Goal: Download file/media

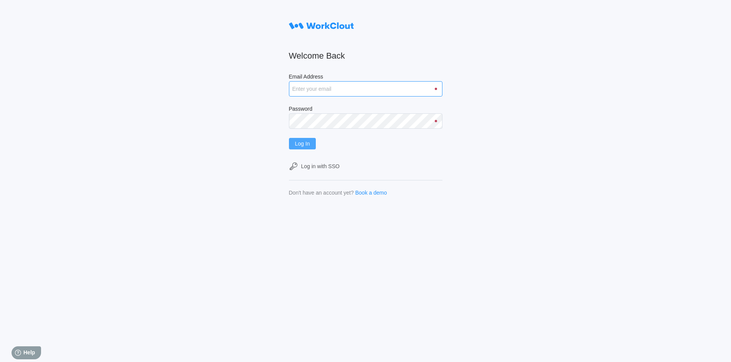
type input "[EMAIL_ADDRESS][DOMAIN_NAME]"
click at [303, 147] on button "Log In" at bounding box center [302, 144] width 27 height 12
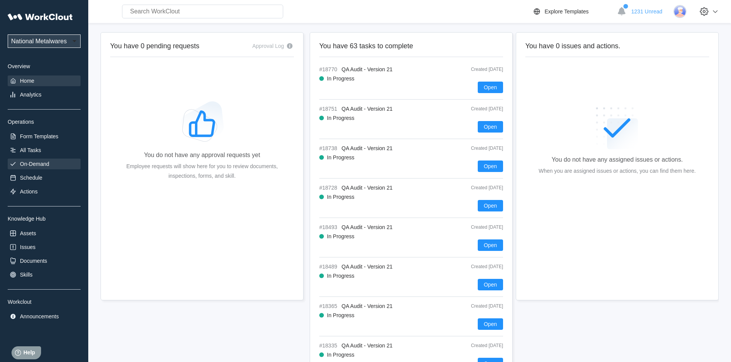
click at [40, 161] on div "On-Demand" at bounding box center [34, 164] width 29 height 6
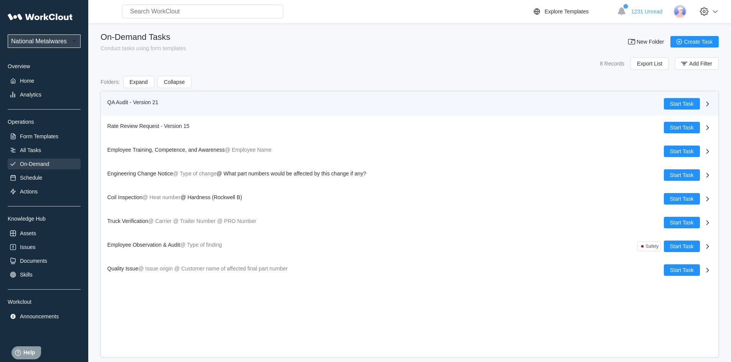
click at [119, 102] on span "QA Audit - Version 21" at bounding box center [132, 102] width 51 height 6
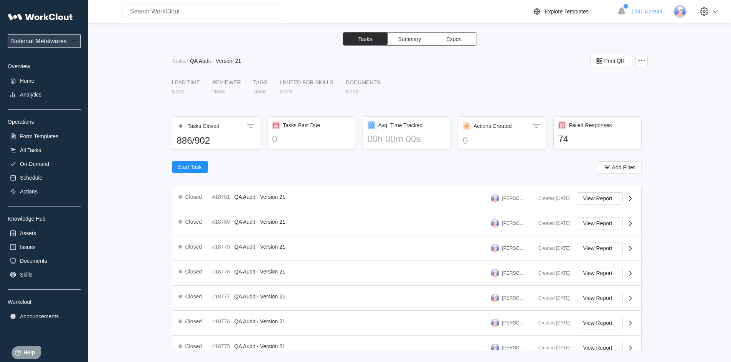
drag, startPoint x: 459, startPoint y: 37, endPoint x: 477, endPoint y: 66, distance: 33.9
click at [459, 37] on span "Export" at bounding box center [453, 38] width 15 height 5
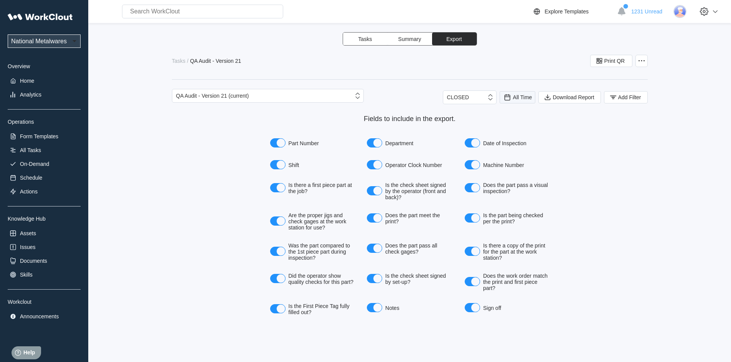
click at [506, 98] on icon at bounding box center [507, 97] width 8 height 8
drag, startPoint x: 501, startPoint y: 128, endPoint x: 506, endPoint y: 127, distance: 5.1
click at [501, 128] on div "Last day" at bounding box center [507, 125] width 20 height 6
click at [609, 100] on icon "button" at bounding box center [613, 97] width 8 height 8
click at [460, 131] on icon at bounding box center [460, 127] width 8 height 8
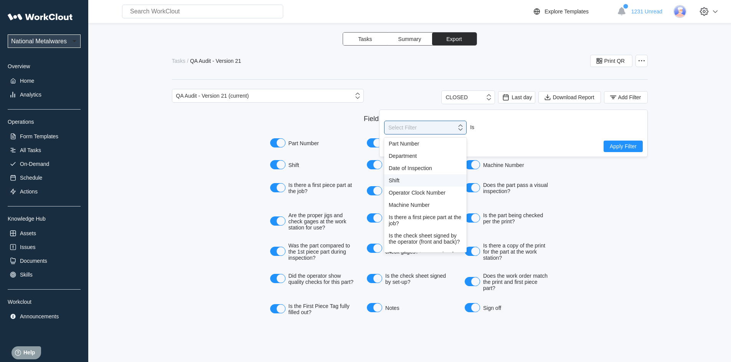
click at [396, 176] on div "Shift" at bounding box center [425, 181] width 82 height 12
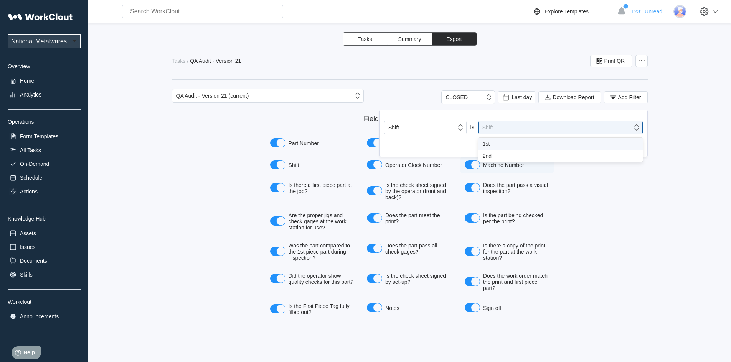
drag, startPoint x: 636, startPoint y: 128, endPoint x: 503, endPoint y: 167, distance: 138.7
click at [636, 127] on icon at bounding box center [636, 127] width 8 height 8
click at [492, 143] on div "1st" at bounding box center [559, 144] width 155 height 6
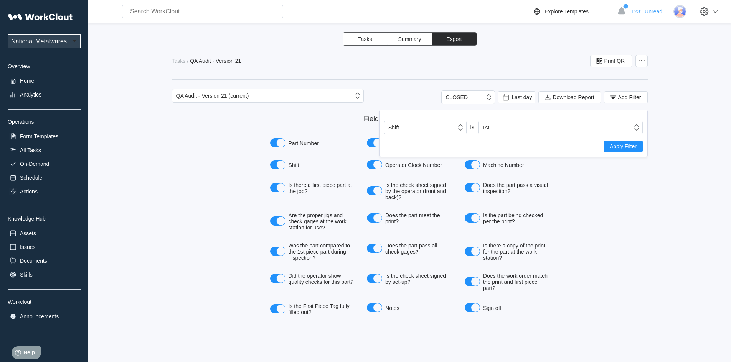
click at [619, 145] on span "Apply Filter" at bounding box center [622, 146] width 27 height 5
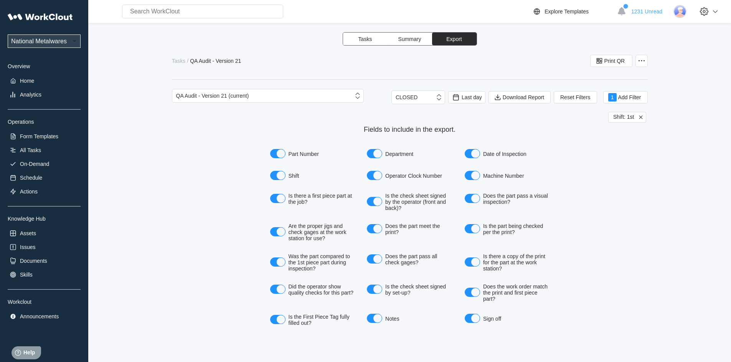
click at [462, 41] on button "Export" at bounding box center [454, 39] width 44 height 13
drag, startPoint x: 459, startPoint y: 38, endPoint x: 481, endPoint y: 40, distance: 21.6
click at [461, 39] on span "Export" at bounding box center [453, 38] width 15 height 5
click at [469, 38] on button "Export" at bounding box center [454, 39] width 44 height 13
drag, startPoint x: 552, startPoint y: 166, endPoint x: 567, endPoint y: 150, distance: 21.7
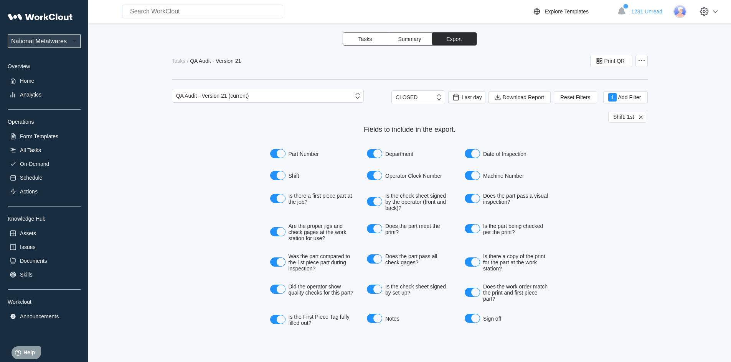
click at [553, 164] on div "Part Number Department Date of Inspection Shift Operator Clock Number Machine N…" at bounding box center [410, 237] width 288 height 183
click at [523, 97] on span "Download Report" at bounding box center [522, 97] width 41 height 5
